Goal: Transaction & Acquisition: Purchase product/service

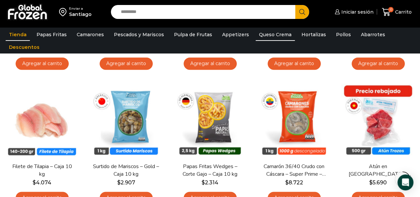
click at [260, 36] on link "Queso Crema" at bounding box center [275, 34] width 39 height 13
click at [232, 35] on link "Appetizers" at bounding box center [236, 34] width 34 height 13
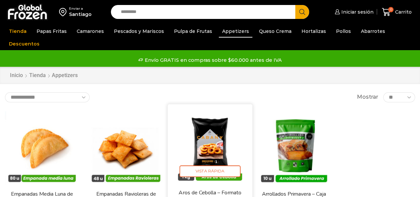
scroll to position [33, 0]
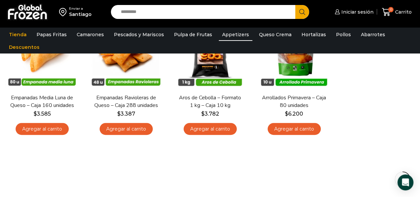
scroll to position [66, 0]
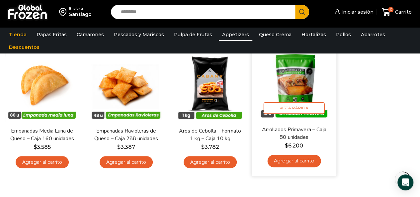
click at [300, 134] on link "Arrollados Primavera – Caja 80 unidades" at bounding box center [293, 133] width 67 height 16
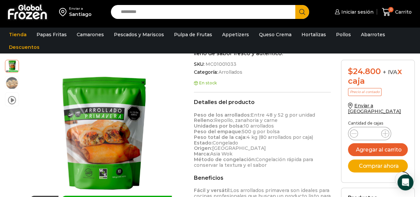
scroll to position [299, 0]
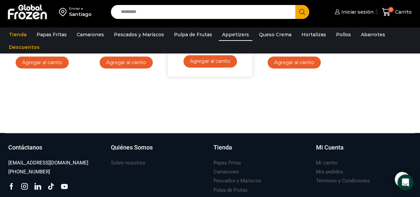
scroll to position [66, 0]
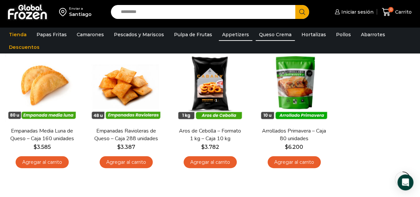
click at [265, 35] on link "Queso Crema" at bounding box center [275, 34] width 39 height 13
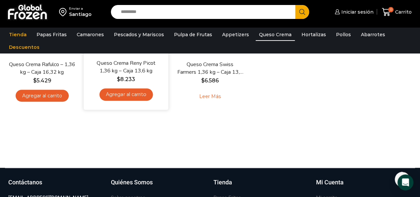
scroll to position [33, 0]
